Goal: Task Accomplishment & Management: Manage account settings

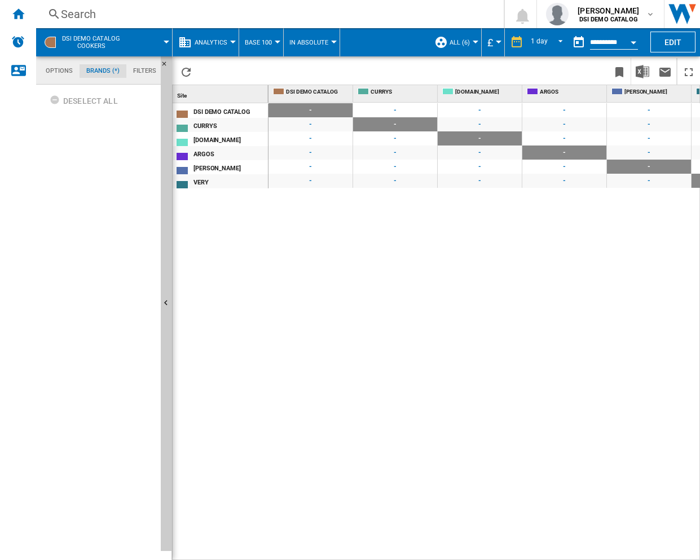
scroll to position [0, 62]
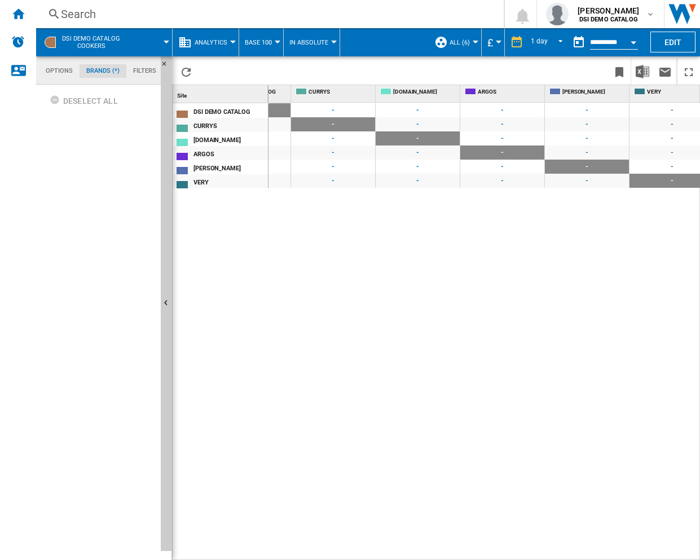
click at [135, 42] on div "DSI DEMO CATALOG Cookers" at bounding box center [104, 42] width 125 height 28
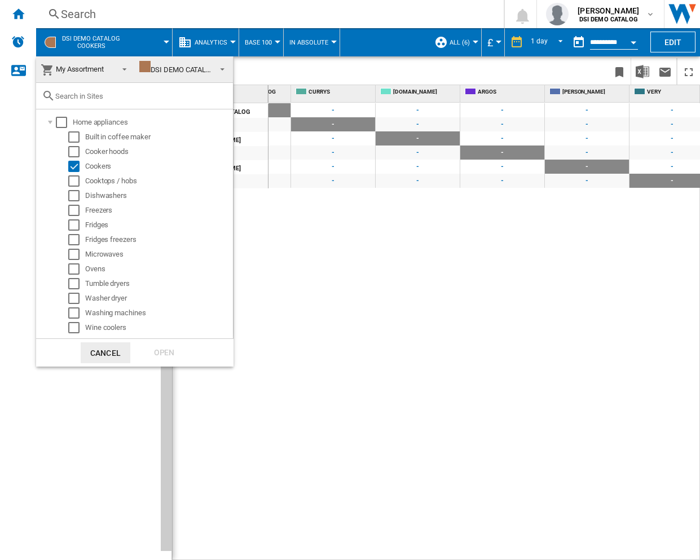
click at [135, 43] on md-backdrop at bounding box center [350, 280] width 700 height 560
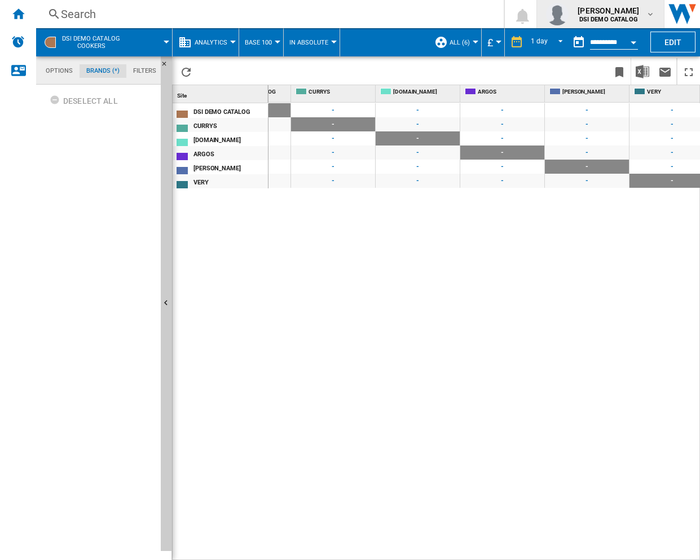
click at [625, 16] on b "DSI DEMO CATALOG" at bounding box center [608, 19] width 59 height 7
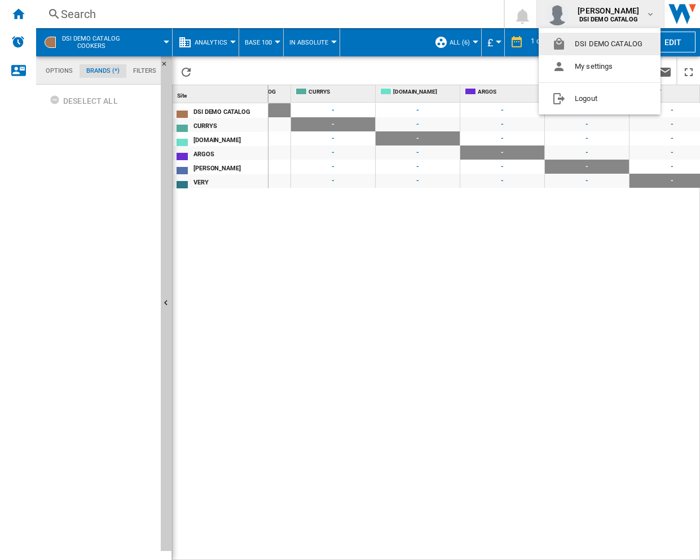
click at [600, 44] on button "DSI DEMO CATALOG" at bounding box center [600, 44] width 122 height 23
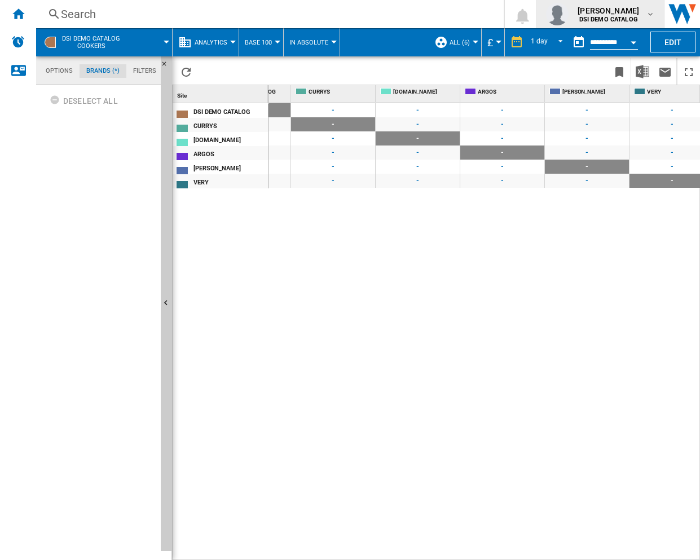
click at [603, 13] on span "kelsey mccarthy" at bounding box center [608, 10] width 61 height 11
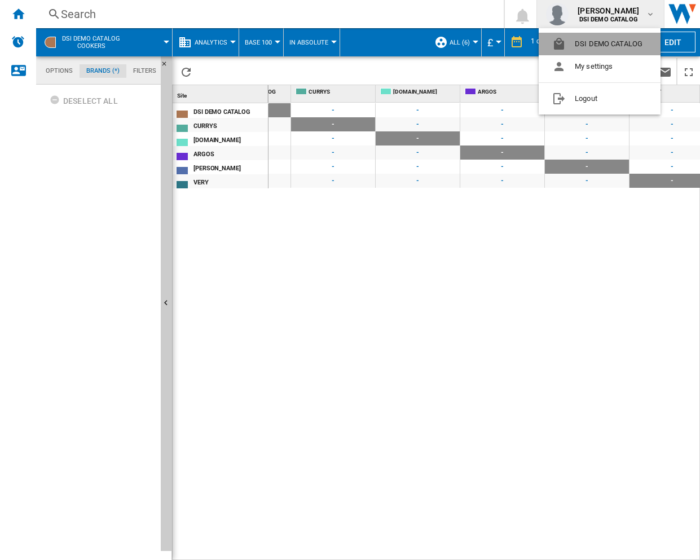
click at [596, 46] on button "DSI DEMO CATALOG" at bounding box center [600, 44] width 122 height 23
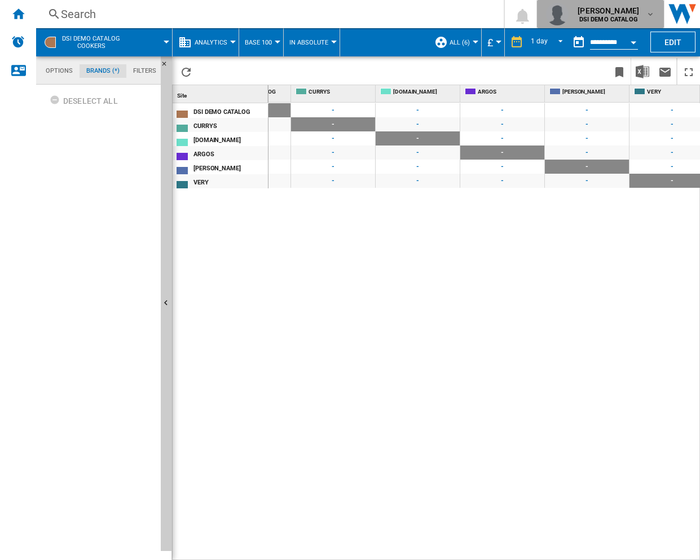
click at [604, 17] on b "DSI DEMO CATALOG" at bounding box center [608, 19] width 59 height 7
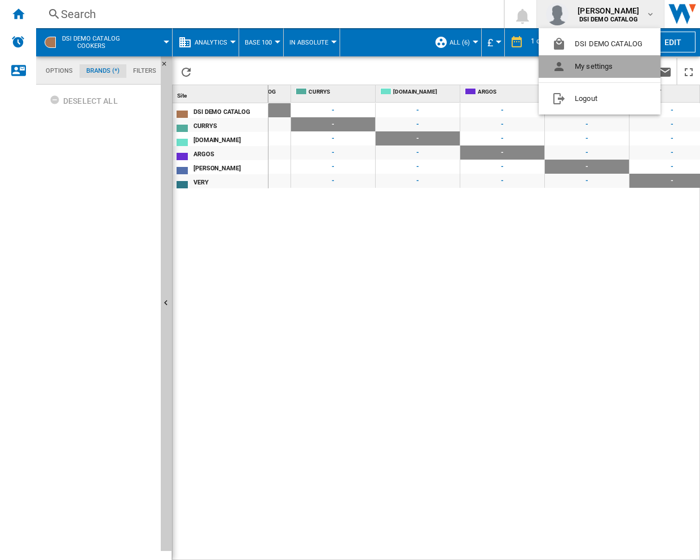
click at [594, 68] on button "My settings" at bounding box center [600, 66] width 122 height 23
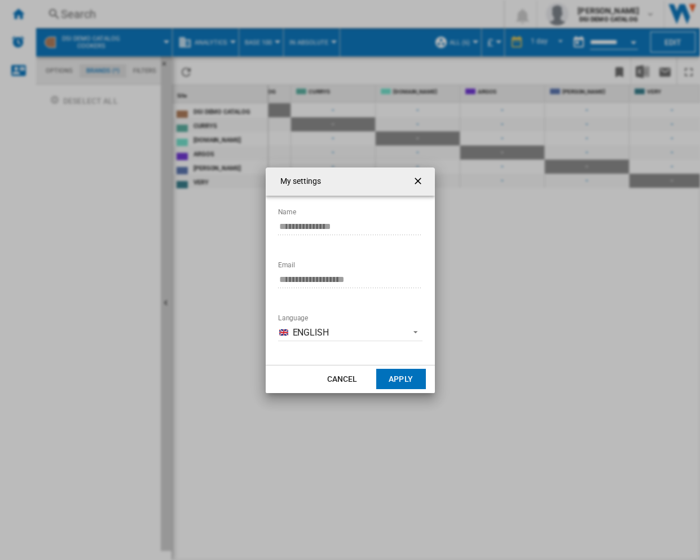
click at [610, 26] on div "**********" at bounding box center [350, 280] width 700 height 560
click at [420, 180] on ng-md-icon "getI18NText('BUTTONS.CLOSE_DIALOG')" at bounding box center [419, 182] width 14 height 14
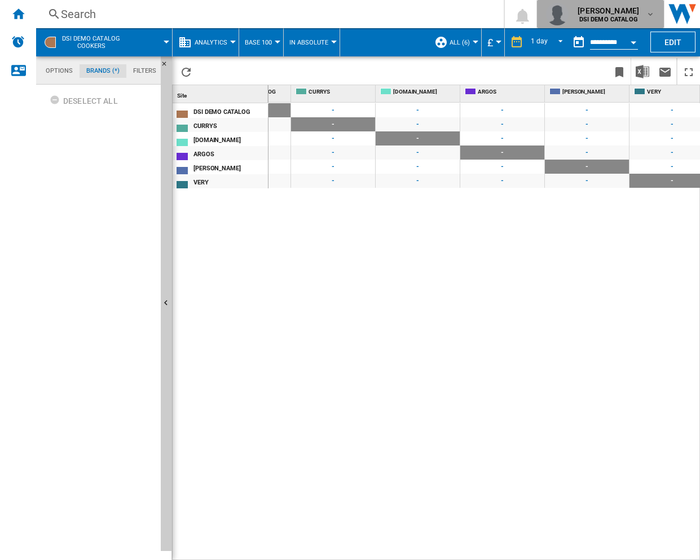
click at [628, 11] on span "kelsey mccarthy" at bounding box center [608, 10] width 61 height 11
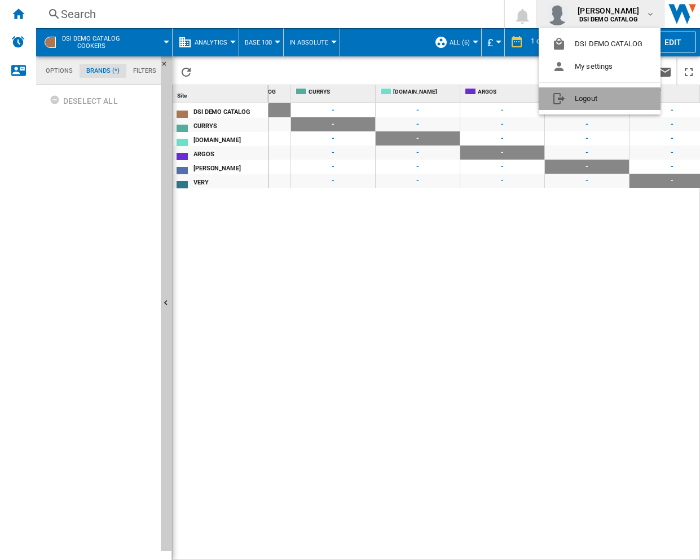
click at [583, 100] on button "Logout" at bounding box center [600, 98] width 122 height 23
